Goal: Task Accomplishment & Management: Manage account settings

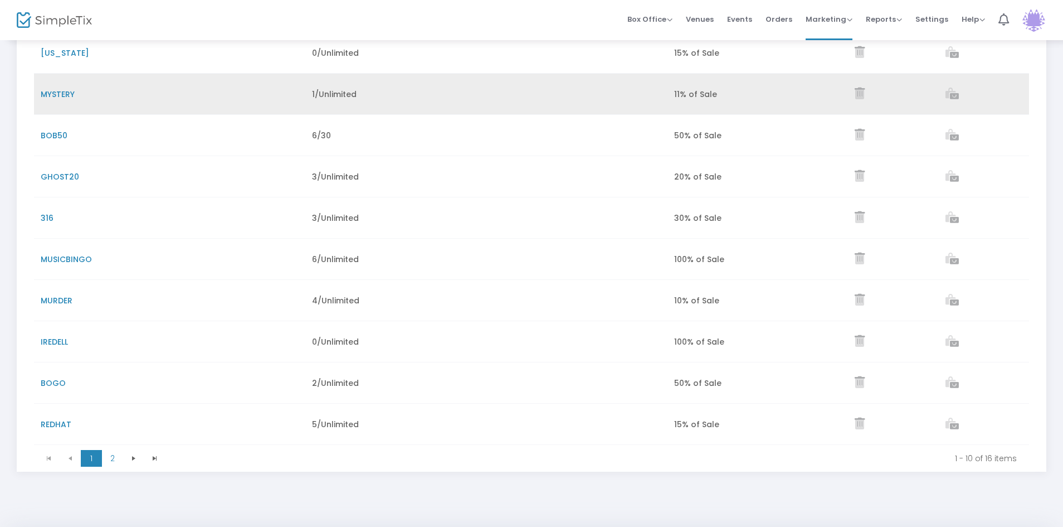
scroll to position [167, 0]
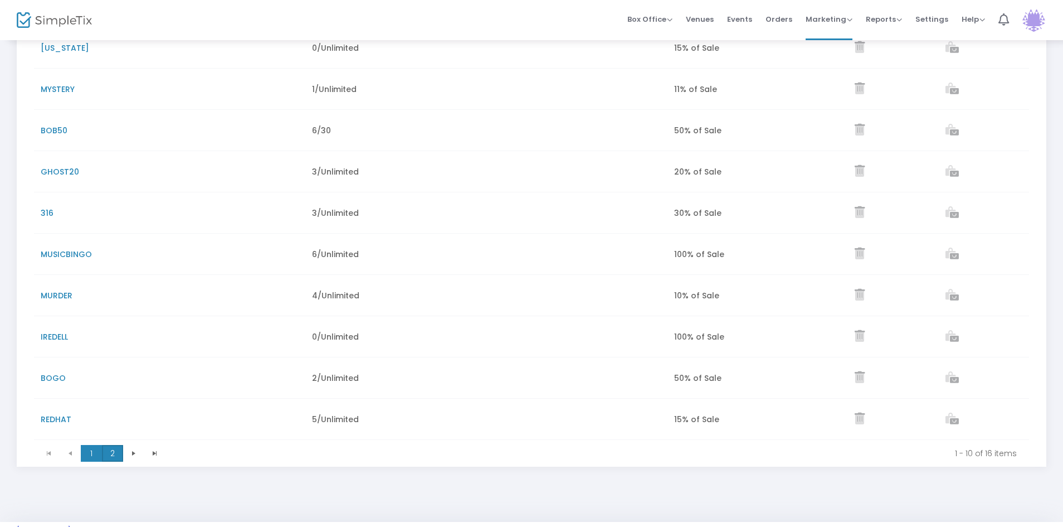
click at [113, 451] on span "2" at bounding box center [112, 453] width 21 height 17
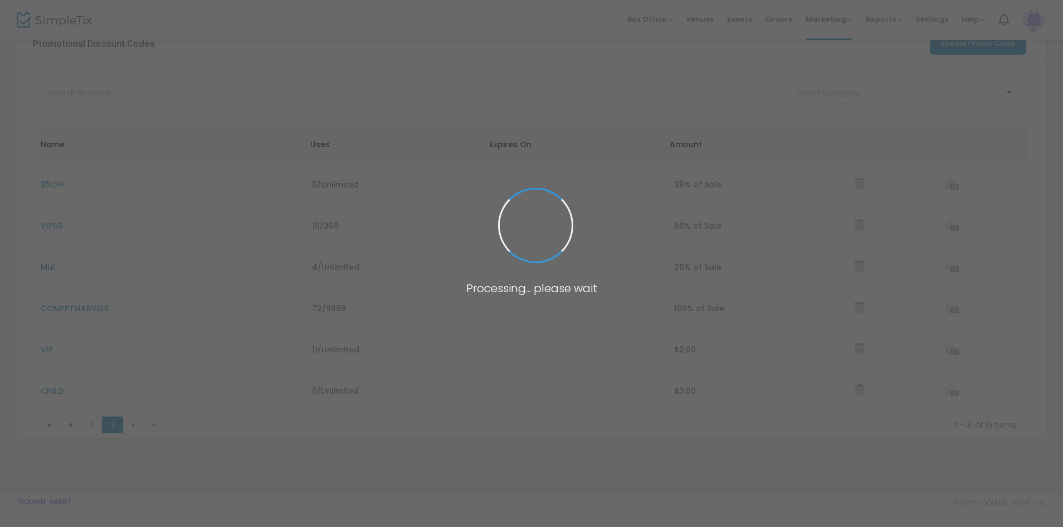
scroll to position [31, 0]
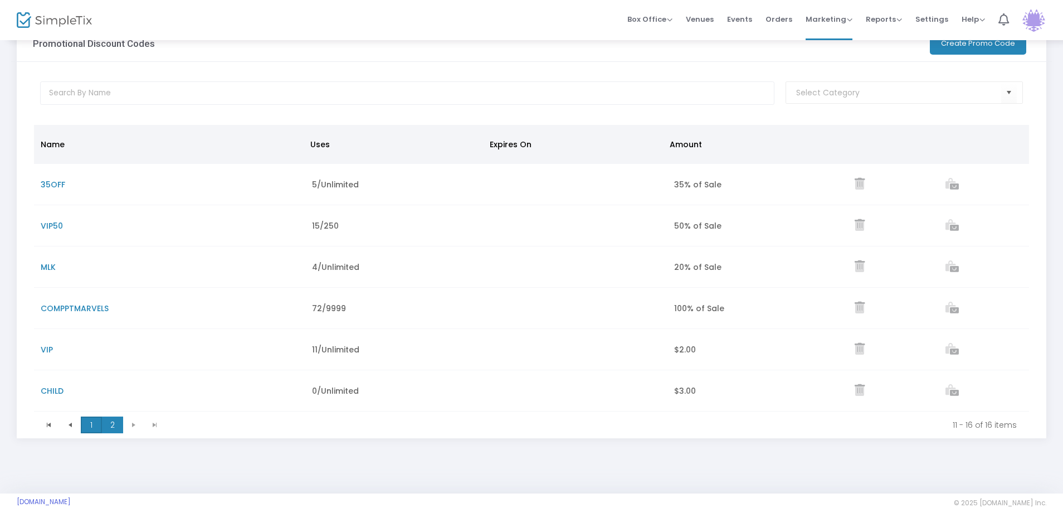
click at [90, 425] on span "1" at bounding box center [91, 424] width 21 height 17
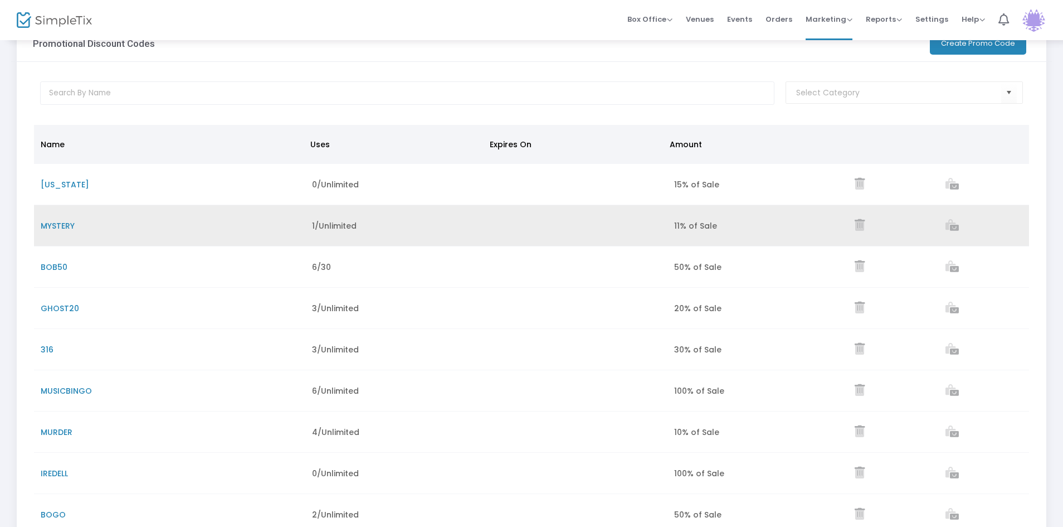
click at [62, 225] on span "MYSTERY" at bounding box center [58, 225] width 34 height 11
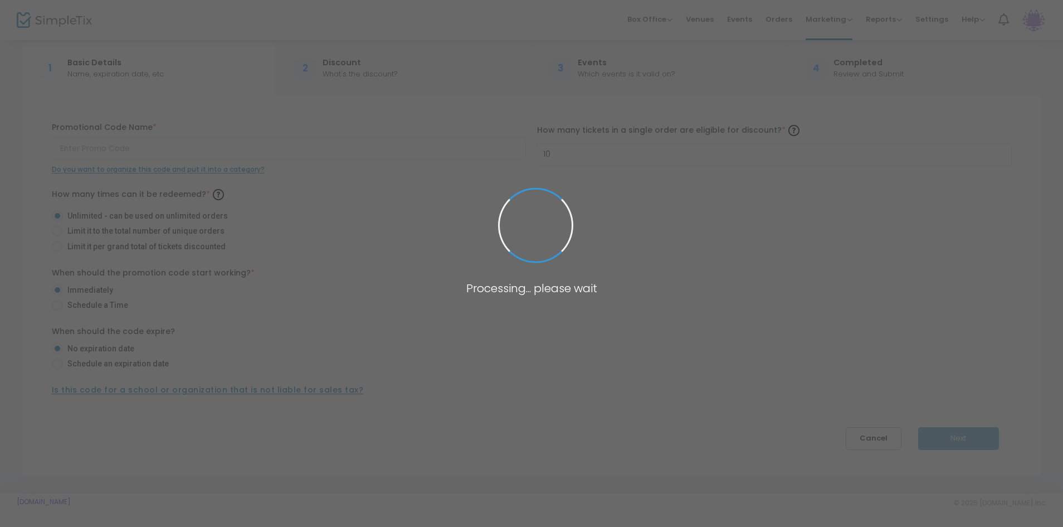
scroll to position [13, 0]
type input "MYSTERY"
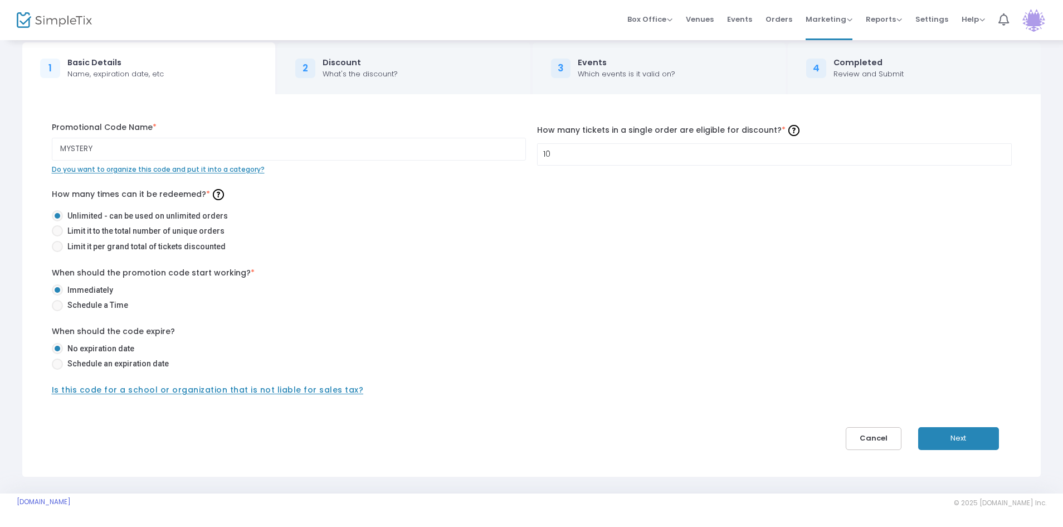
click at [958, 437] on button "Next" at bounding box center [958, 438] width 81 height 23
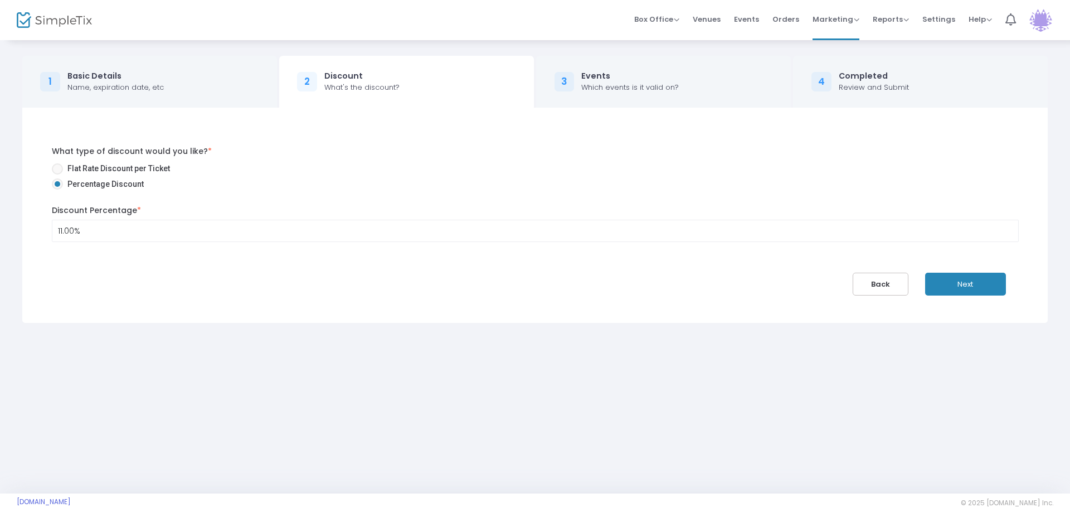
click at [888, 286] on button "Back" at bounding box center [880, 283] width 56 height 23
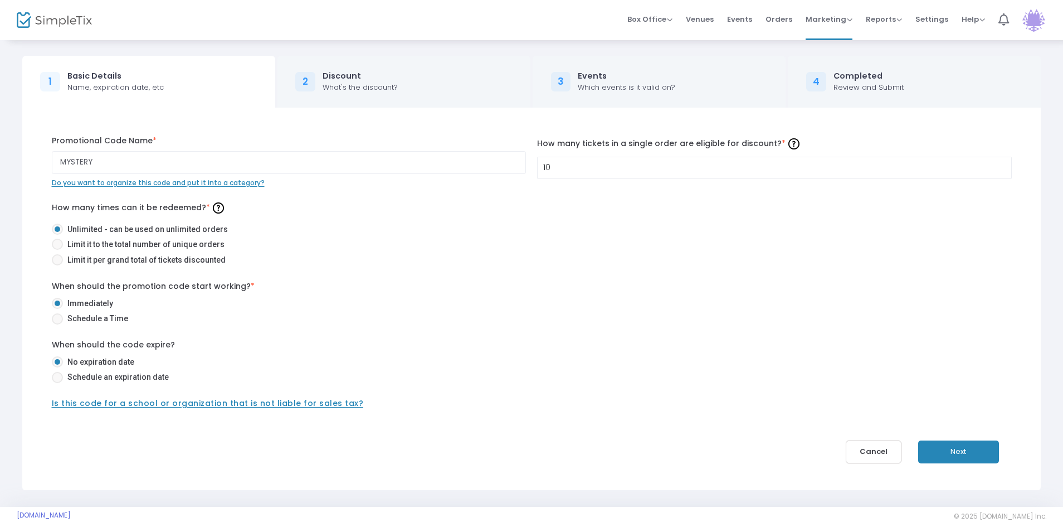
click at [950, 445] on button "Next" at bounding box center [958, 451] width 81 height 23
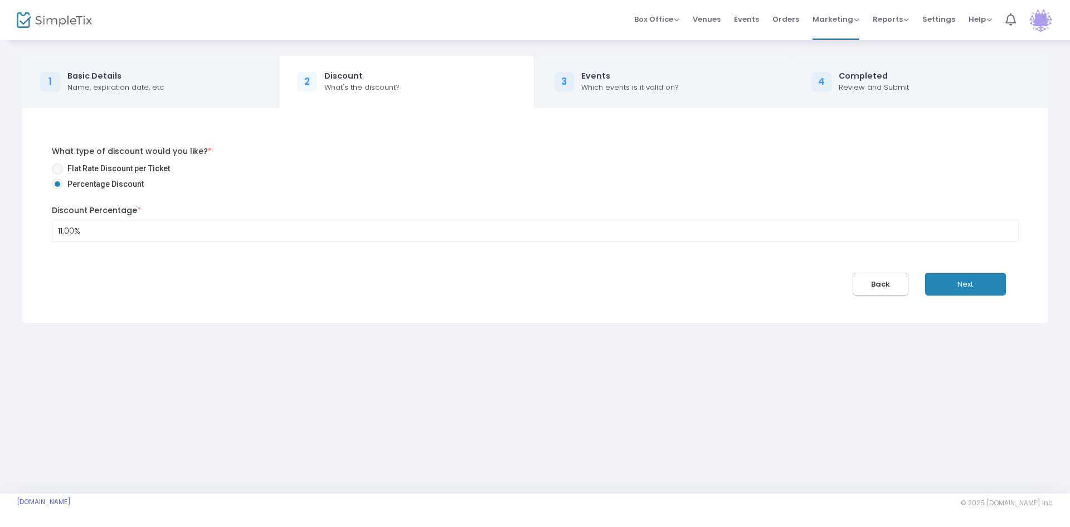
click at [962, 281] on button "Next" at bounding box center [965, 283] width 81 height 23
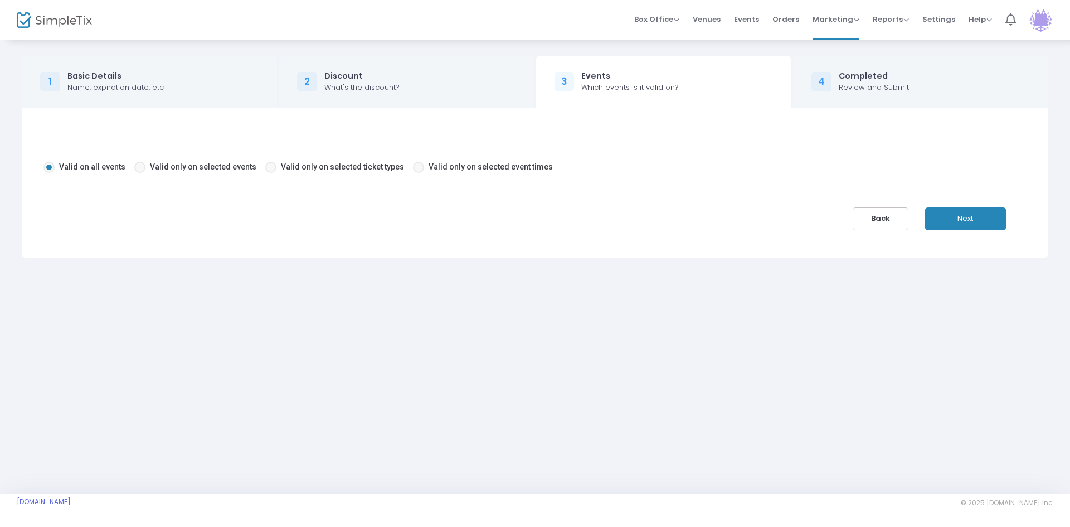
click at [966, 216] on button "Next" at bounding box center [965, 218] width 81 height 23
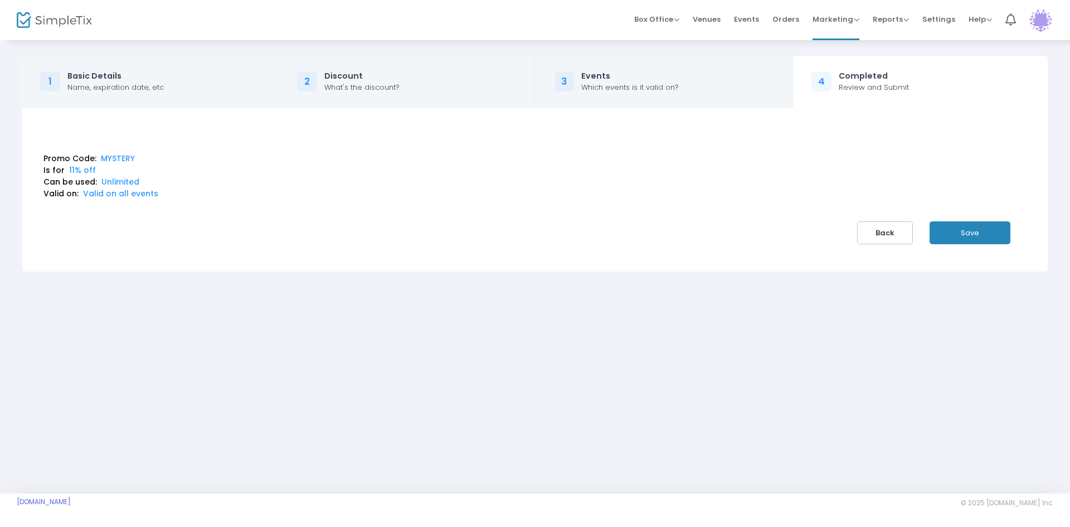
click at [959, 227] on button "Save" at bounding box center [969, 232] width 81 height 23
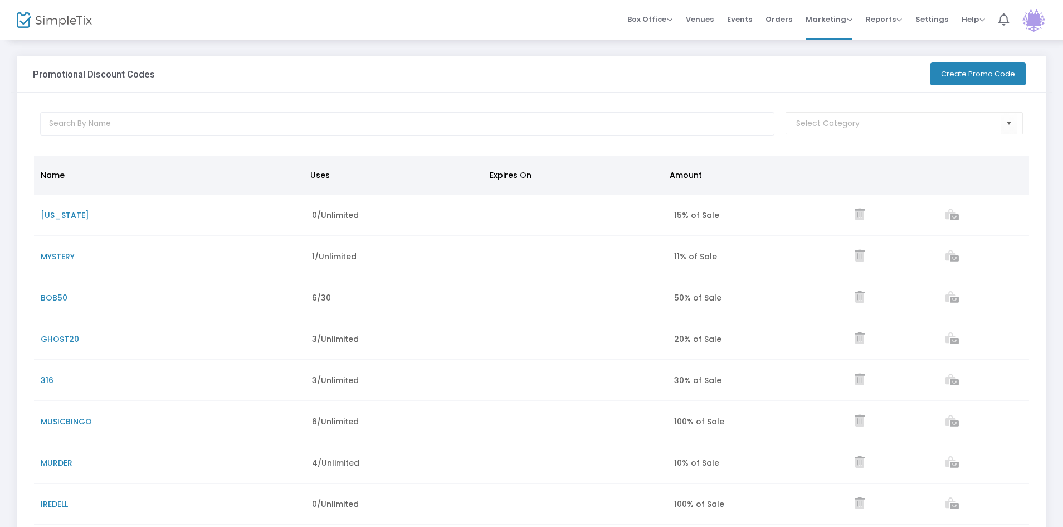
click at [1038, 19] on img at bounding box center [1033, 20] width 23 height 23
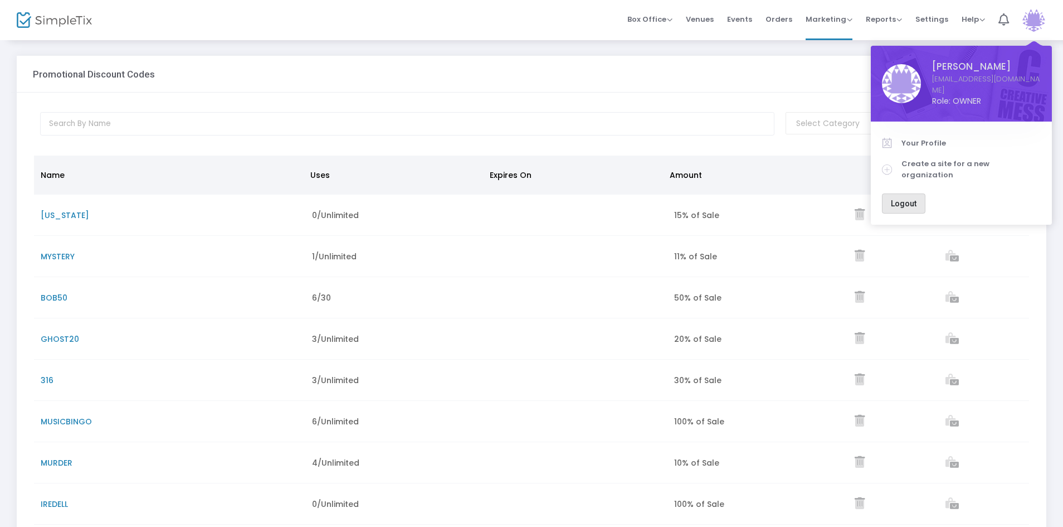
click at [907, 199] on span "Logout" at bounding box center [904, 203] width 26 height 9
